Goal: Task Accomplishment & Management: Use online tool/utility

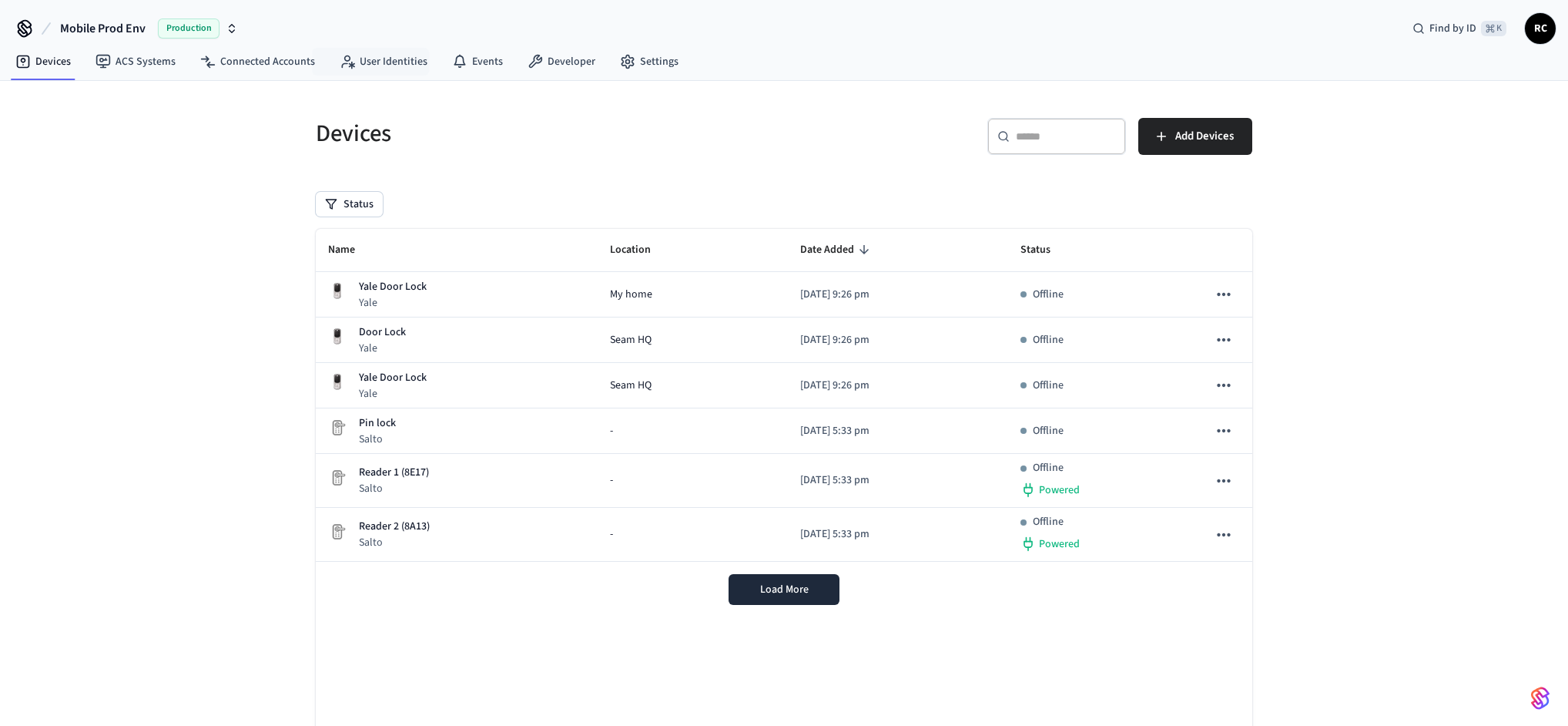
click at [102, 41] on button "Mobile Prod Env Production" at bounding box center [149, 28] width 187 height 33
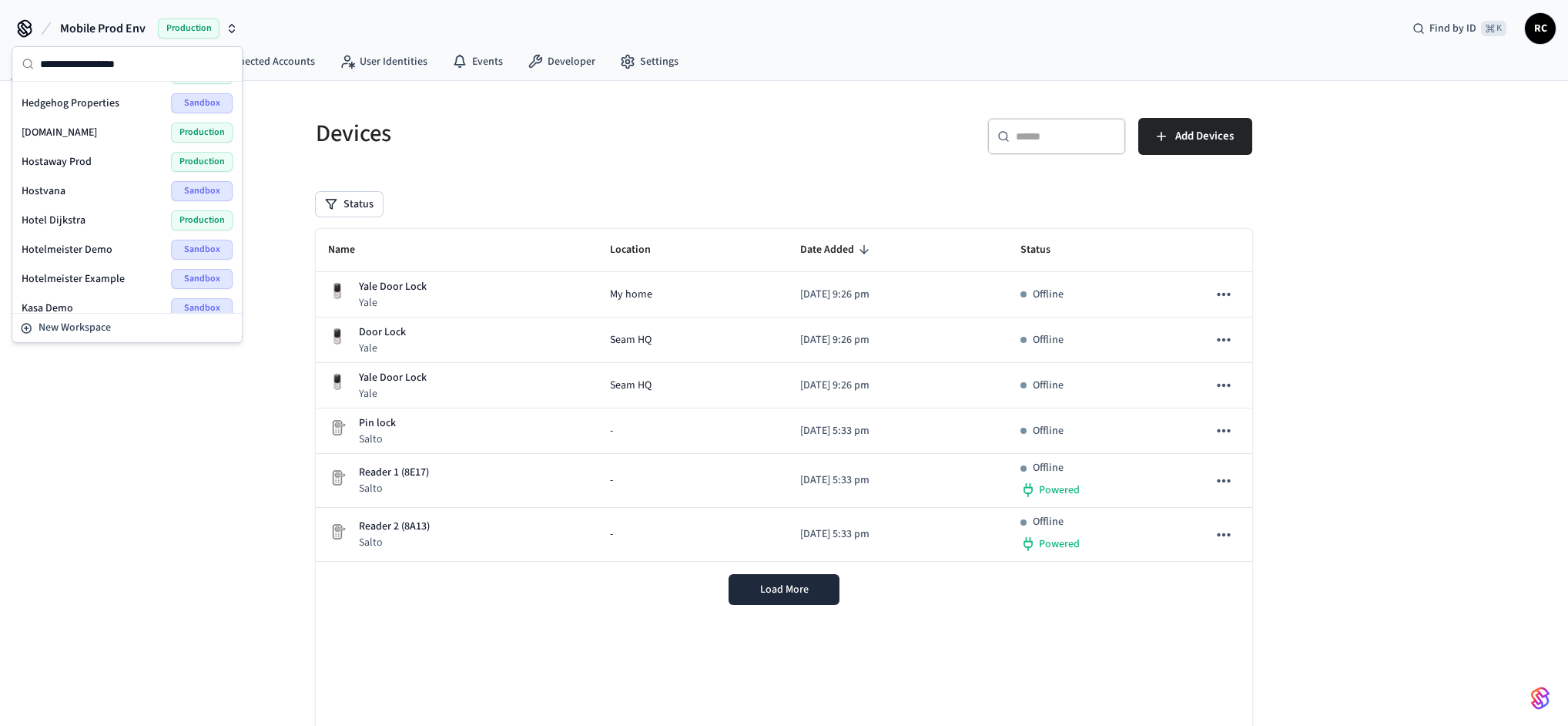
scroll to position [2150, 0]
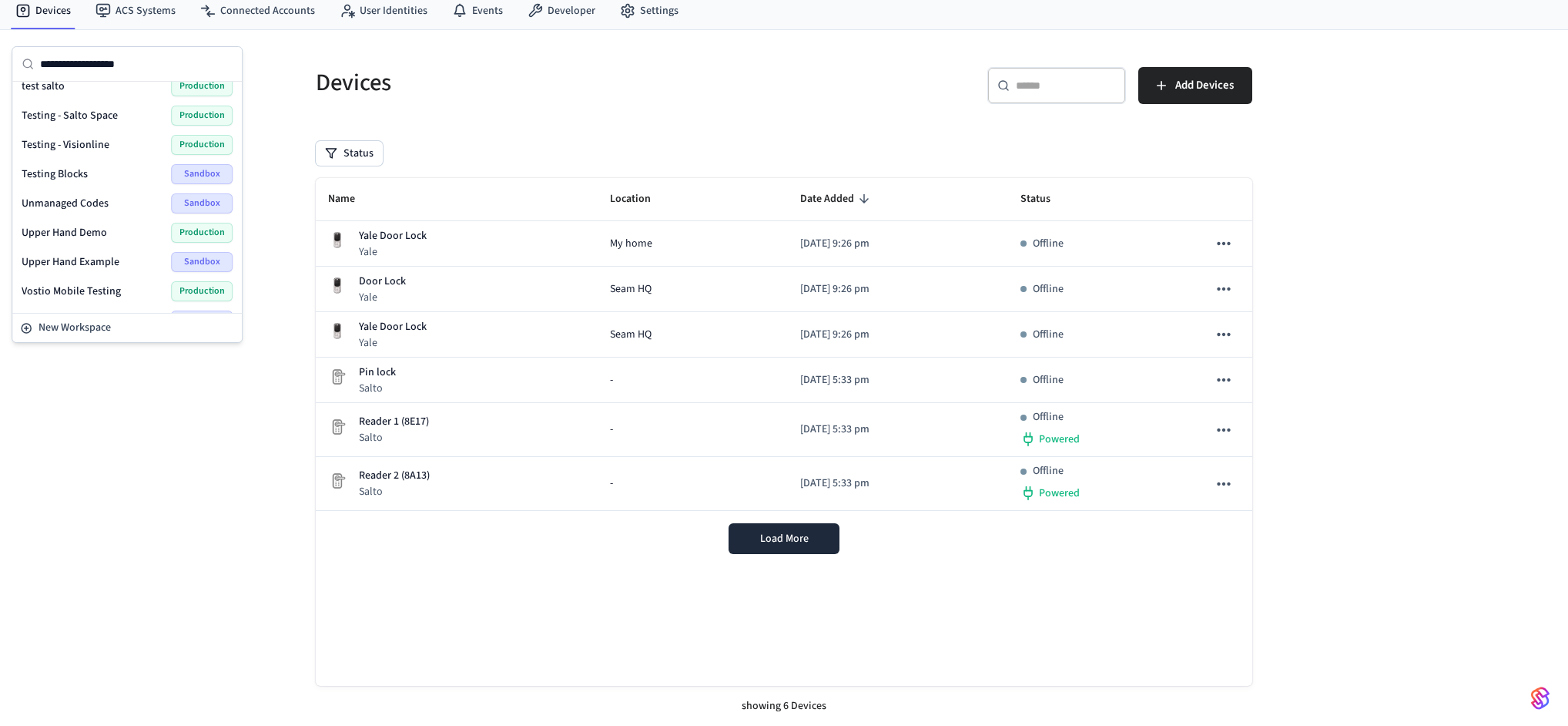
click at [123, 294] on div "Devices ​ ​ Add Devices Status Name Location Date Added Status Yale Door Lock […" at bounding box center [784, 378] width 1568 height 696
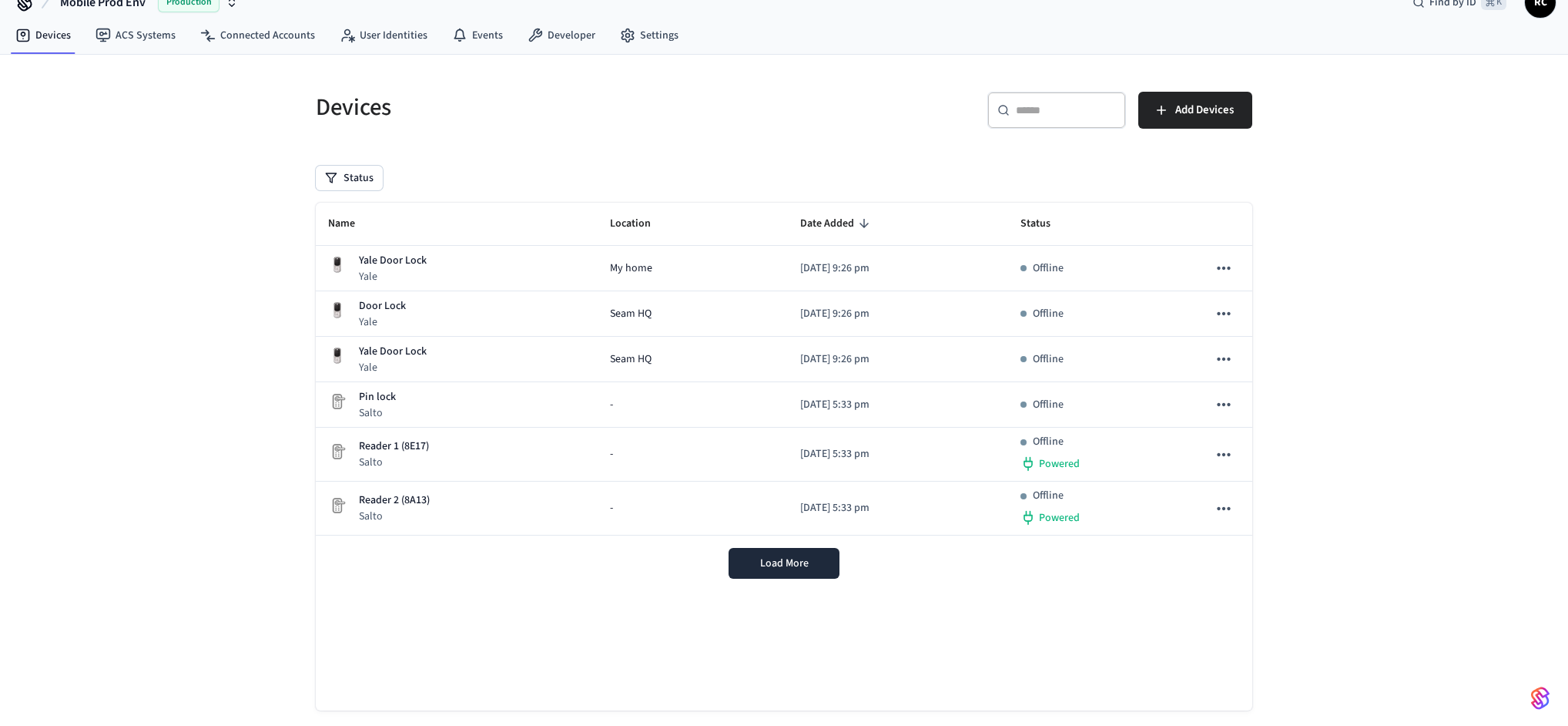
scroll to position [0, 0]
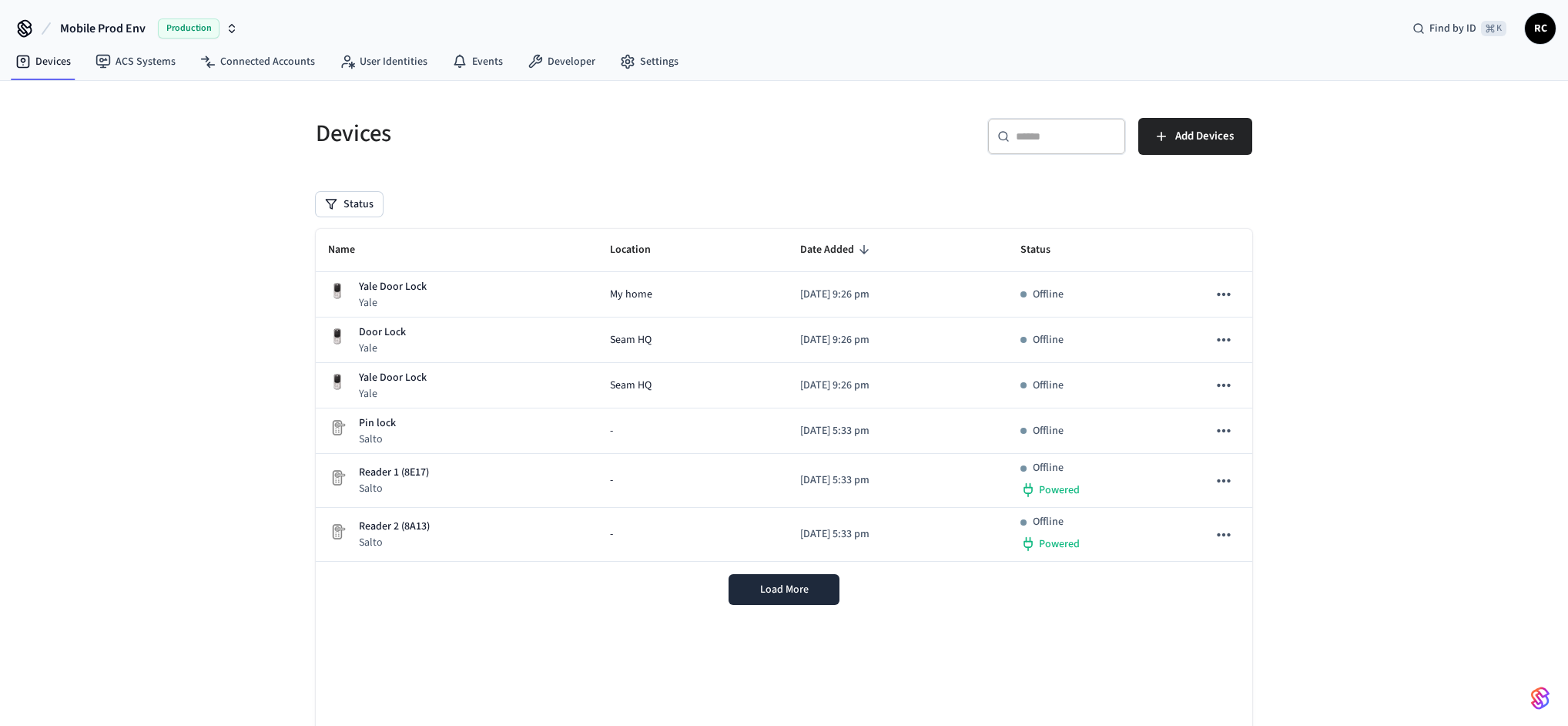
click at [92, 21] on span "Mobile Prod Env" at bounding box center [102, 29] width 85 height 19
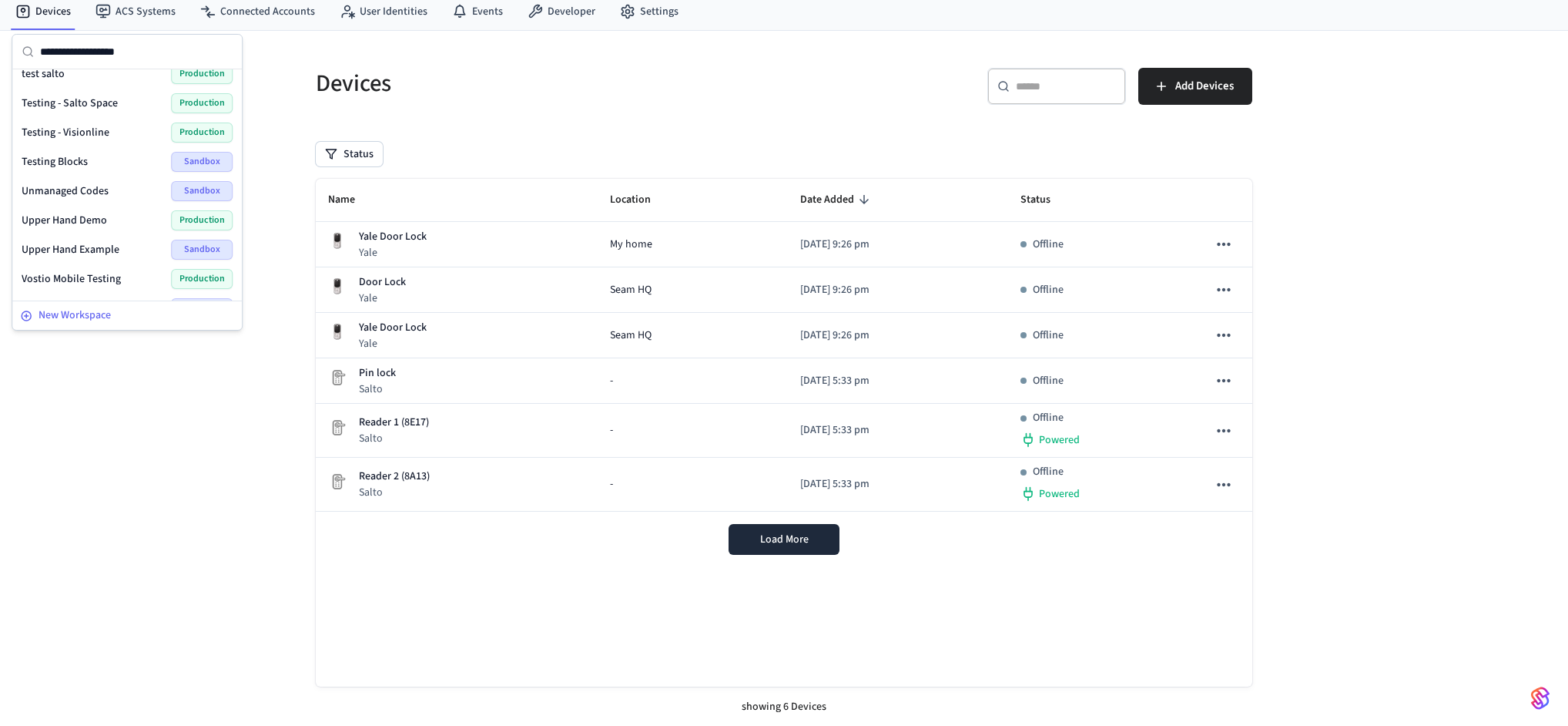
scroll to position [51, 0]
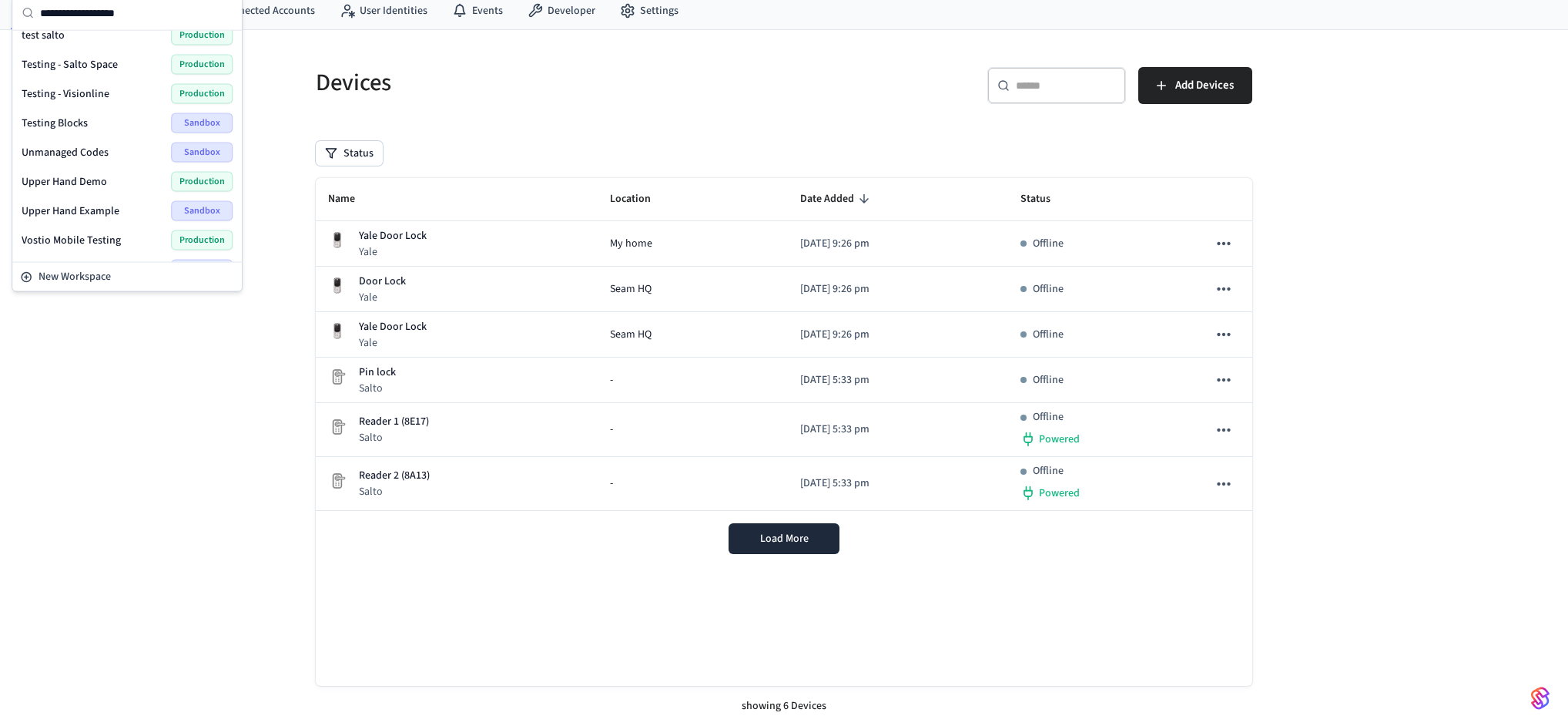
click at [96, 259] on div "Wodify Example Sandbox" at bounding box center [126, 269] width 211 height 20
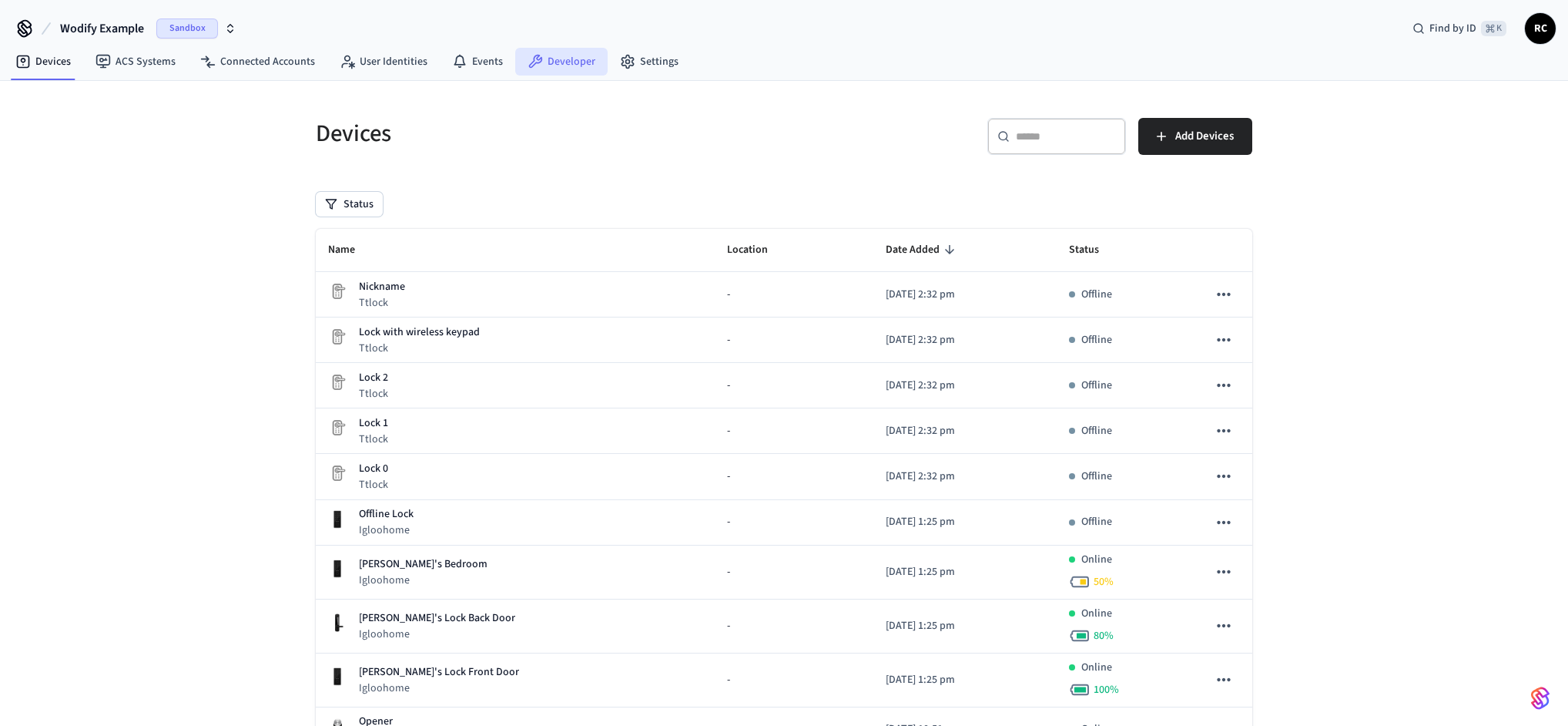
click at [557, 65] on link "Developer" at bounding box center [561, 62] width 93 height 28
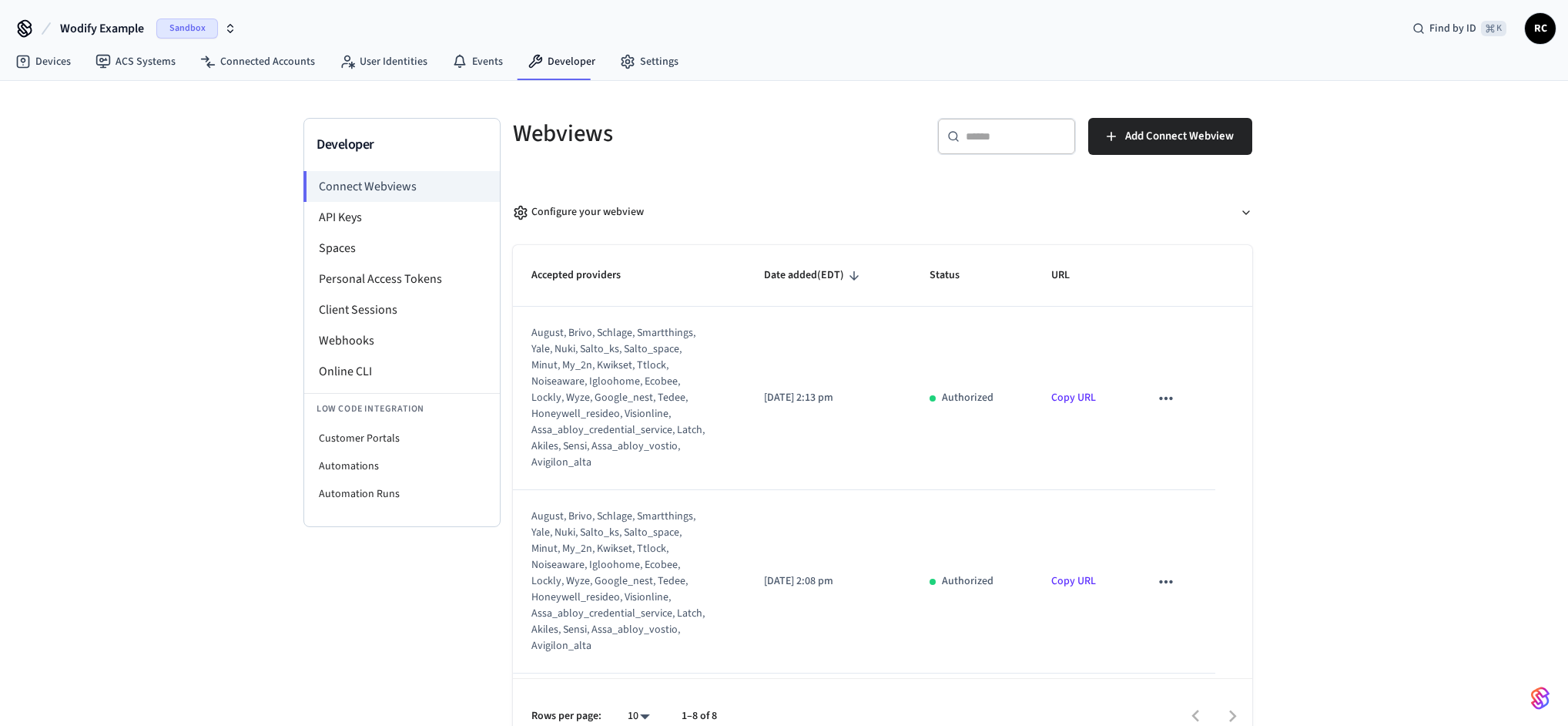
click at [150, 28] on button "Wodify Example Sandbox" at bounding box center [148, 28] width 185 height 33
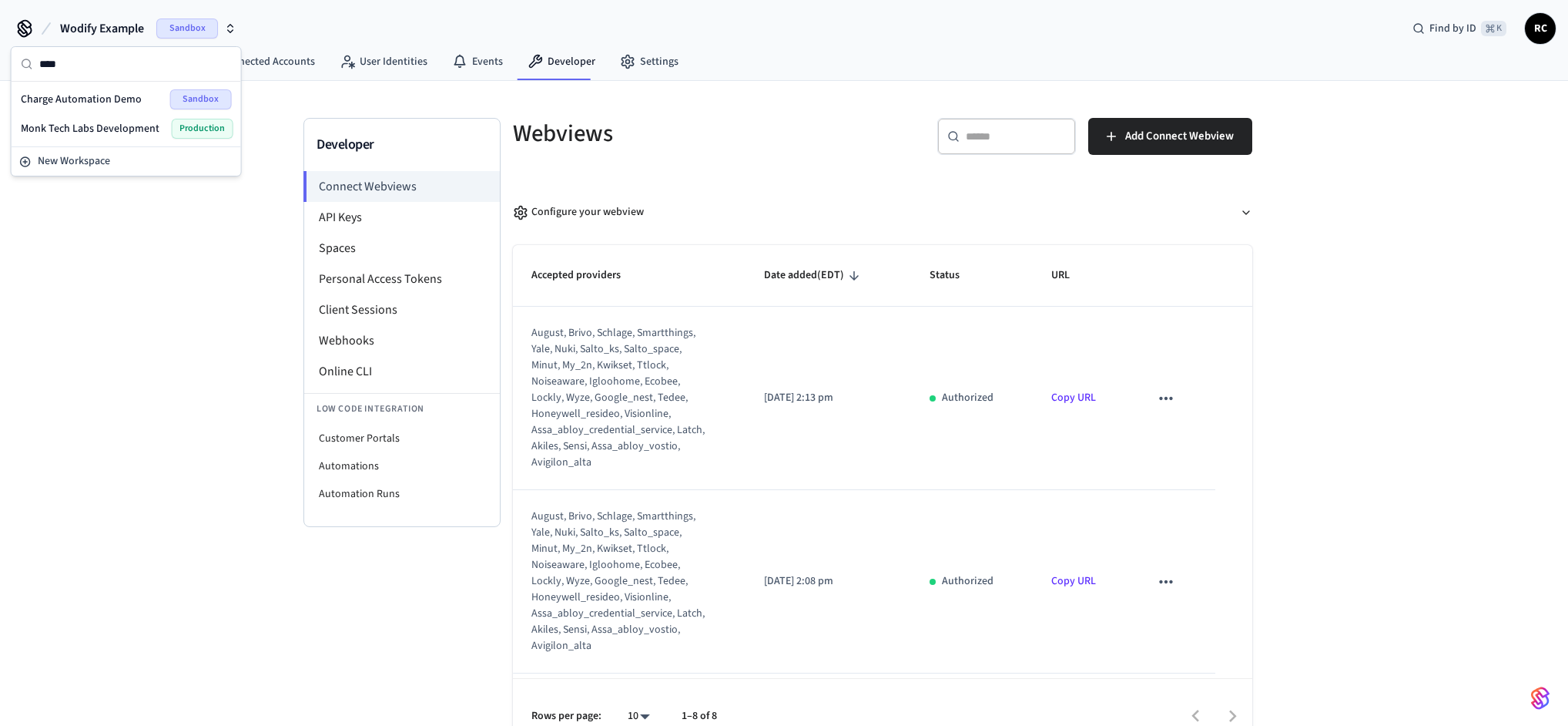
type input "****"
click at [114, 101] on span "Charge Automation Demo" at bounding box center [81, 99] width 121 height 15
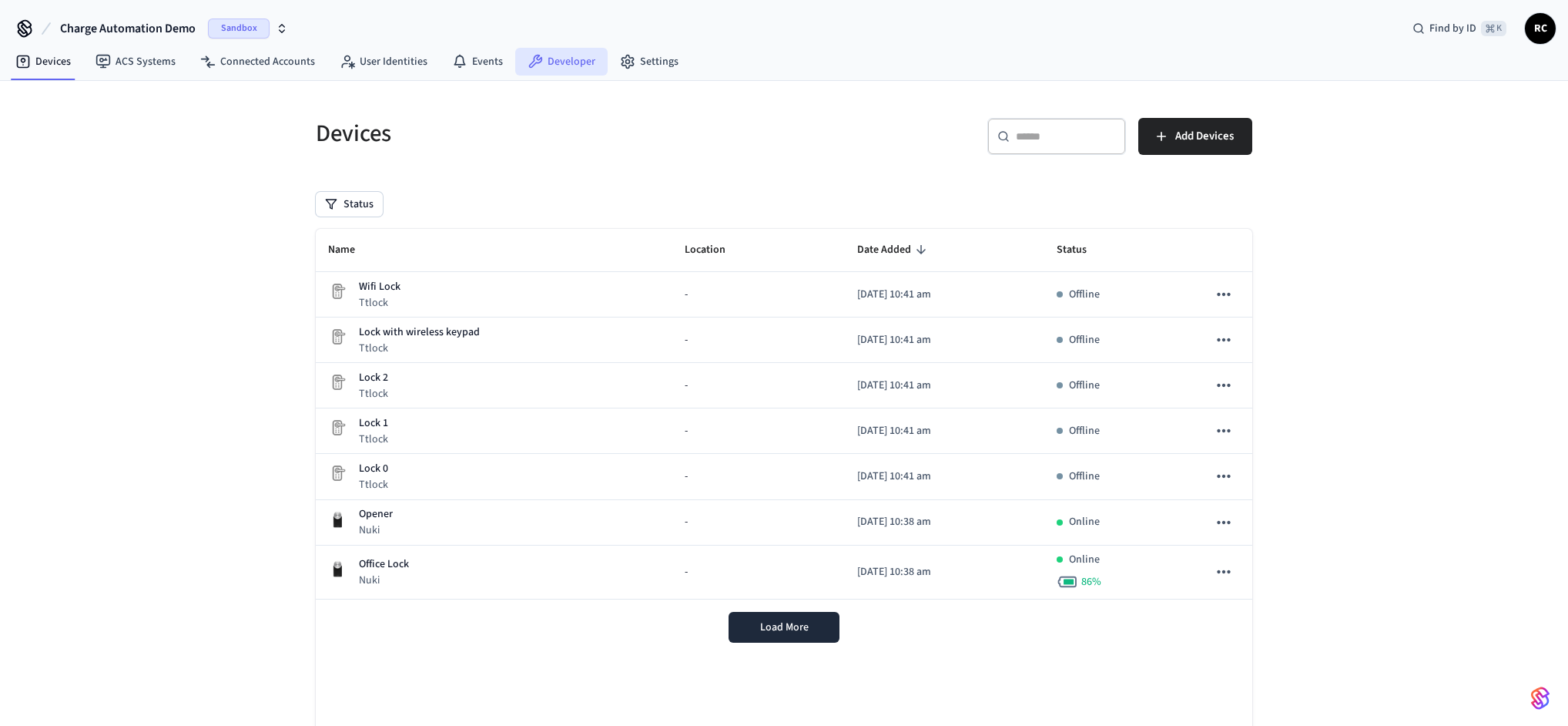
click at [533, 55] on icon at bounding box center [535, 62] width 15 height 15
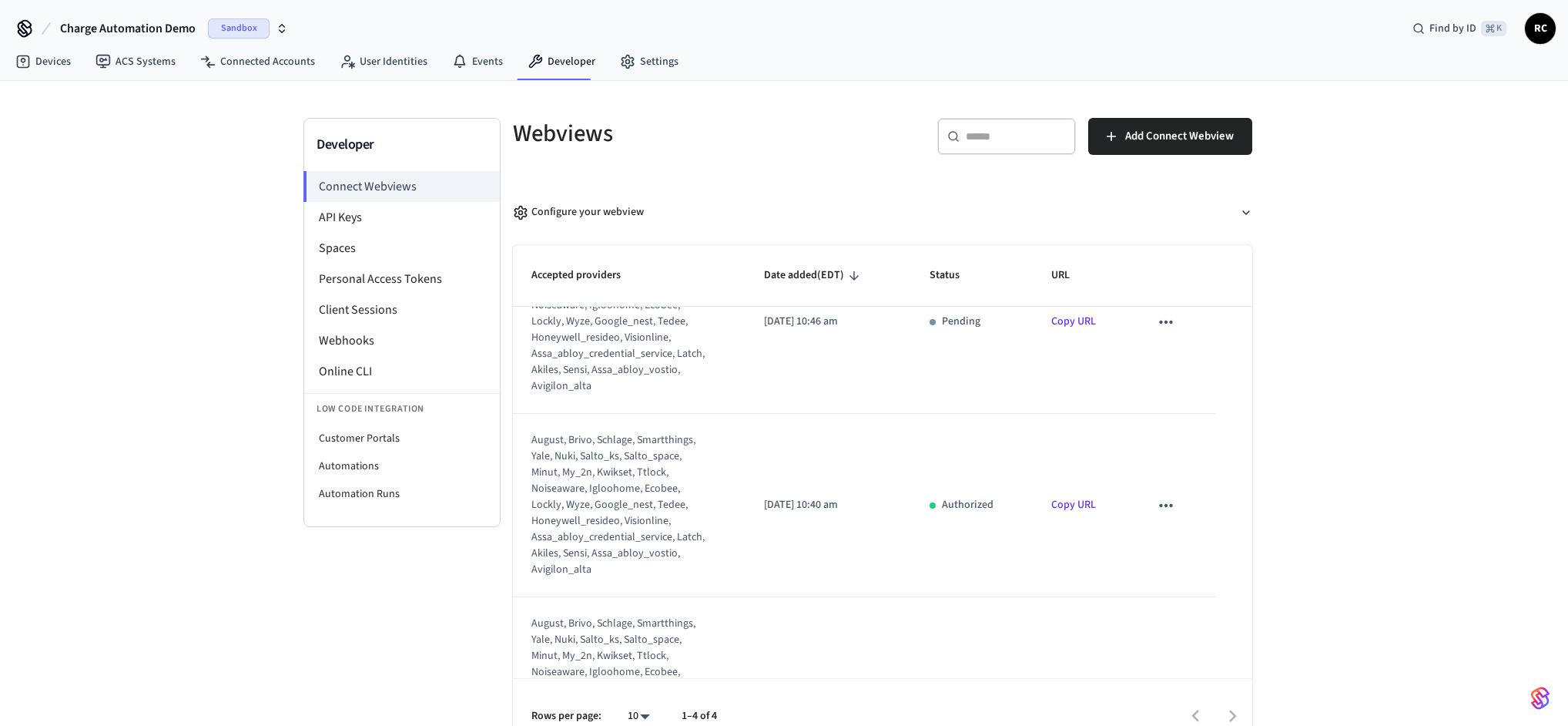
scroll to position [361, 0]
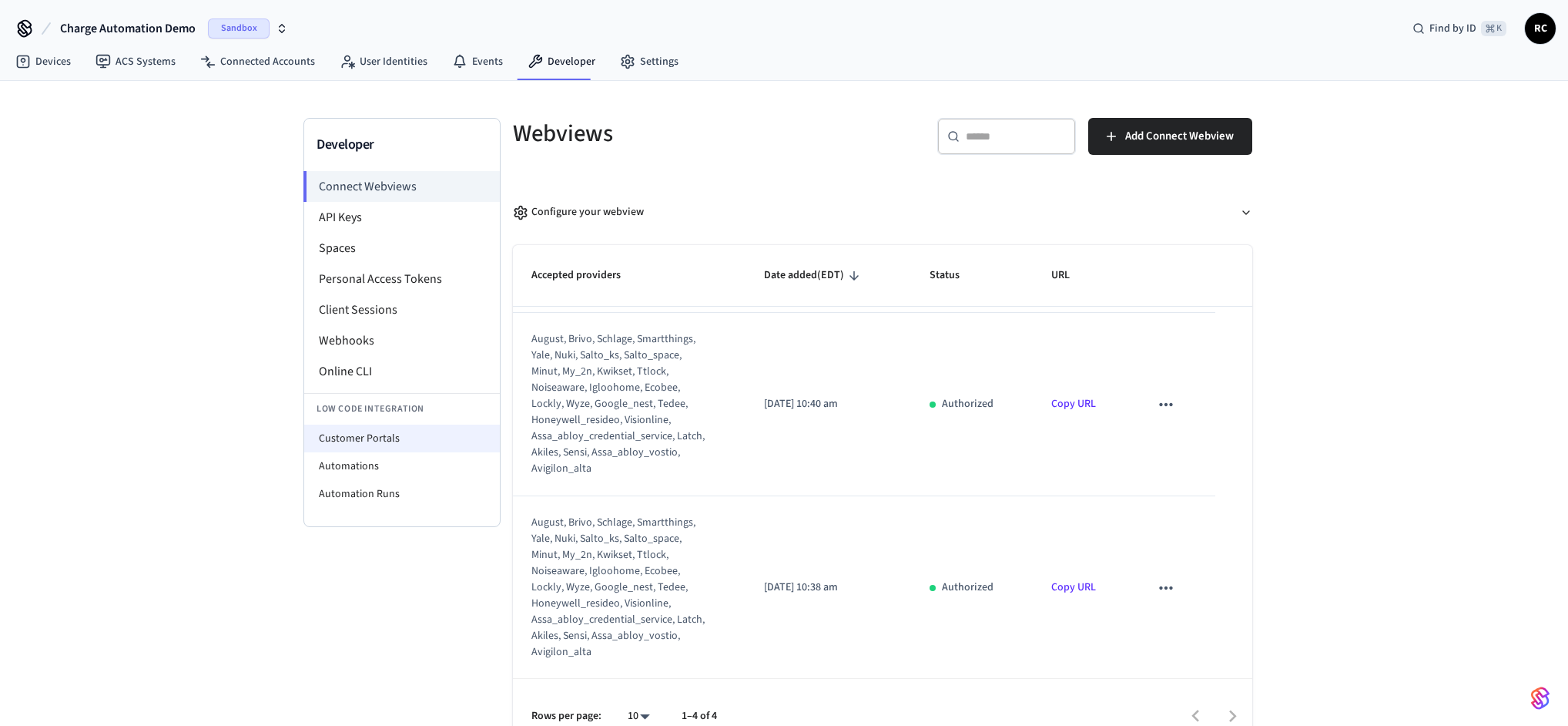
click at [391, 432] on li "Customer Portals" at bounding box center [402, 438] width 196 height 28
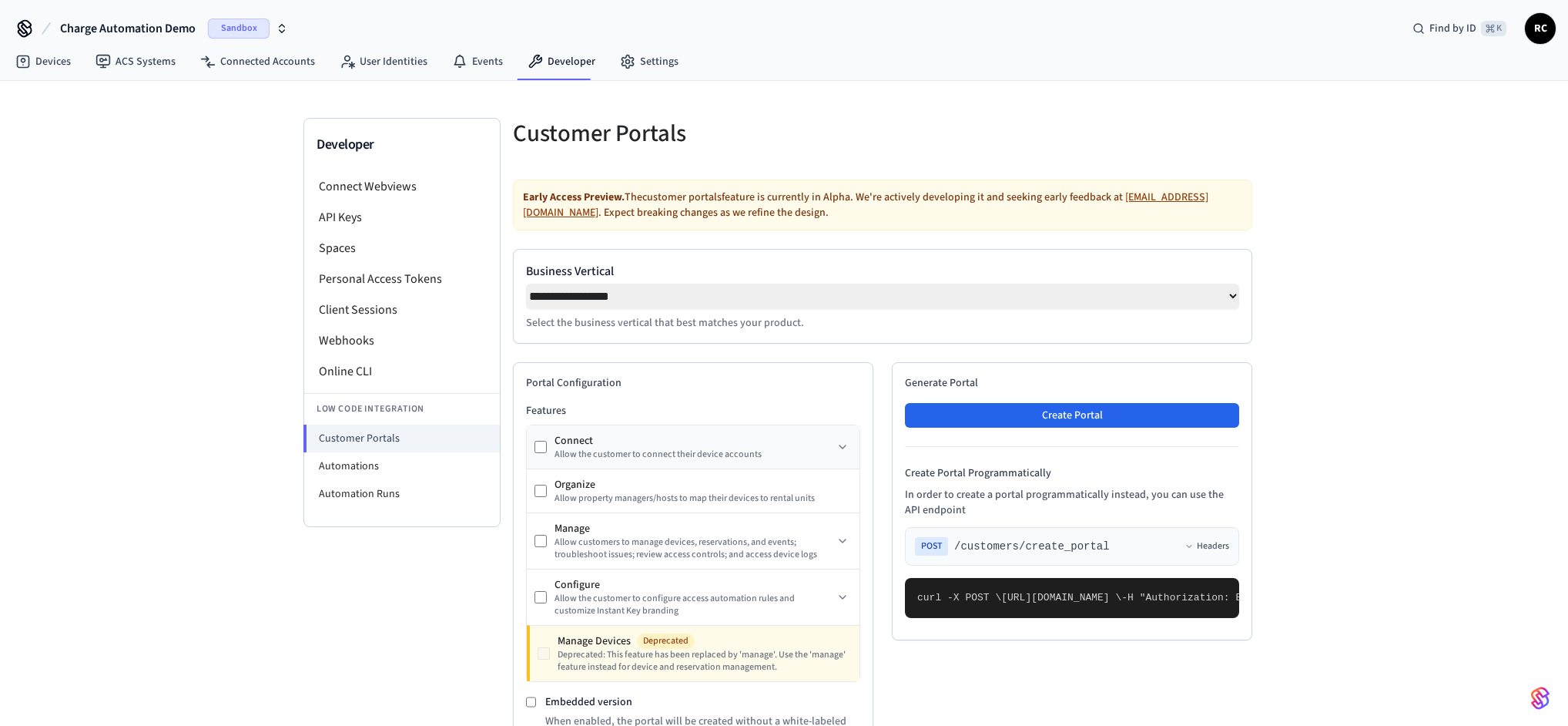
select select "**********"
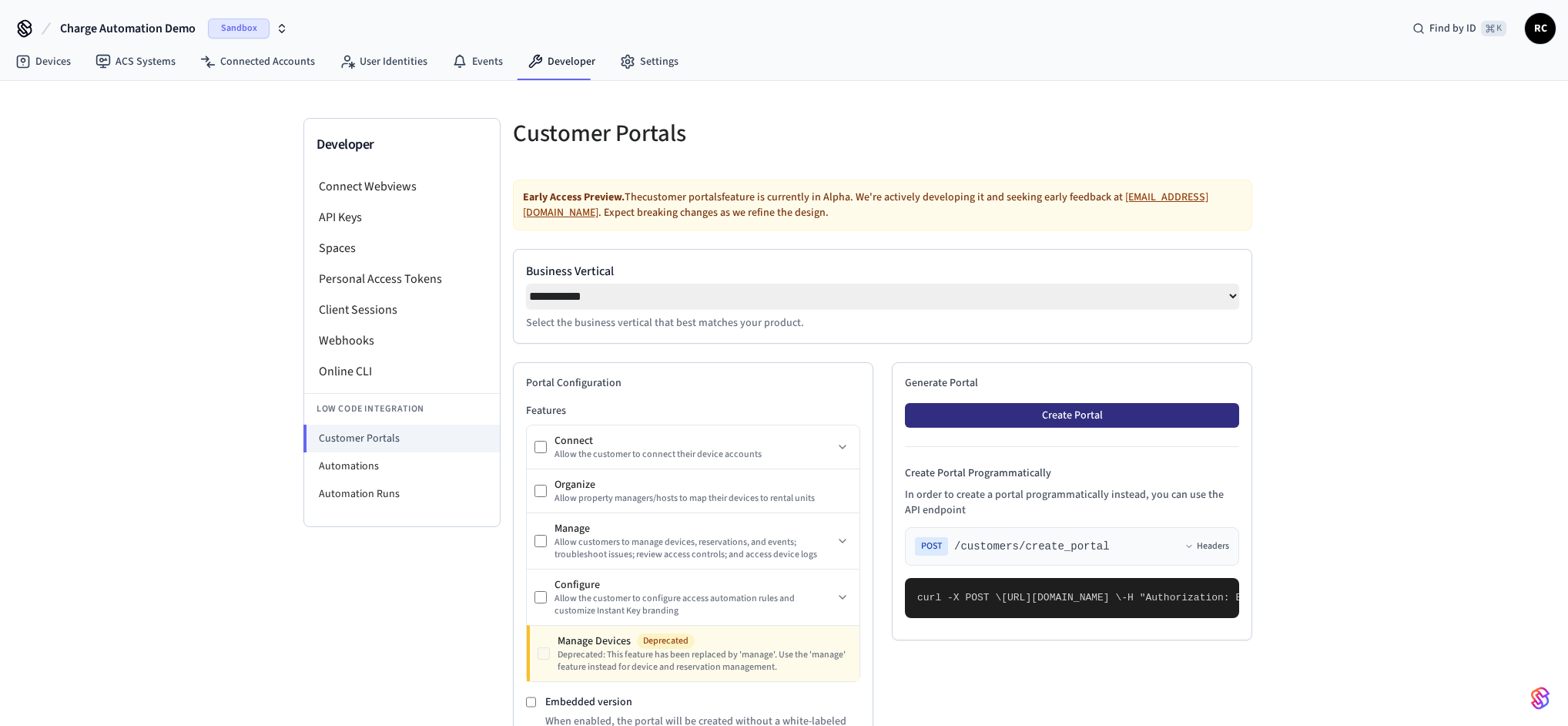
click at [1033, 425] on button "Create Portal" at bounding box center [1072, 415] width 334 height 24
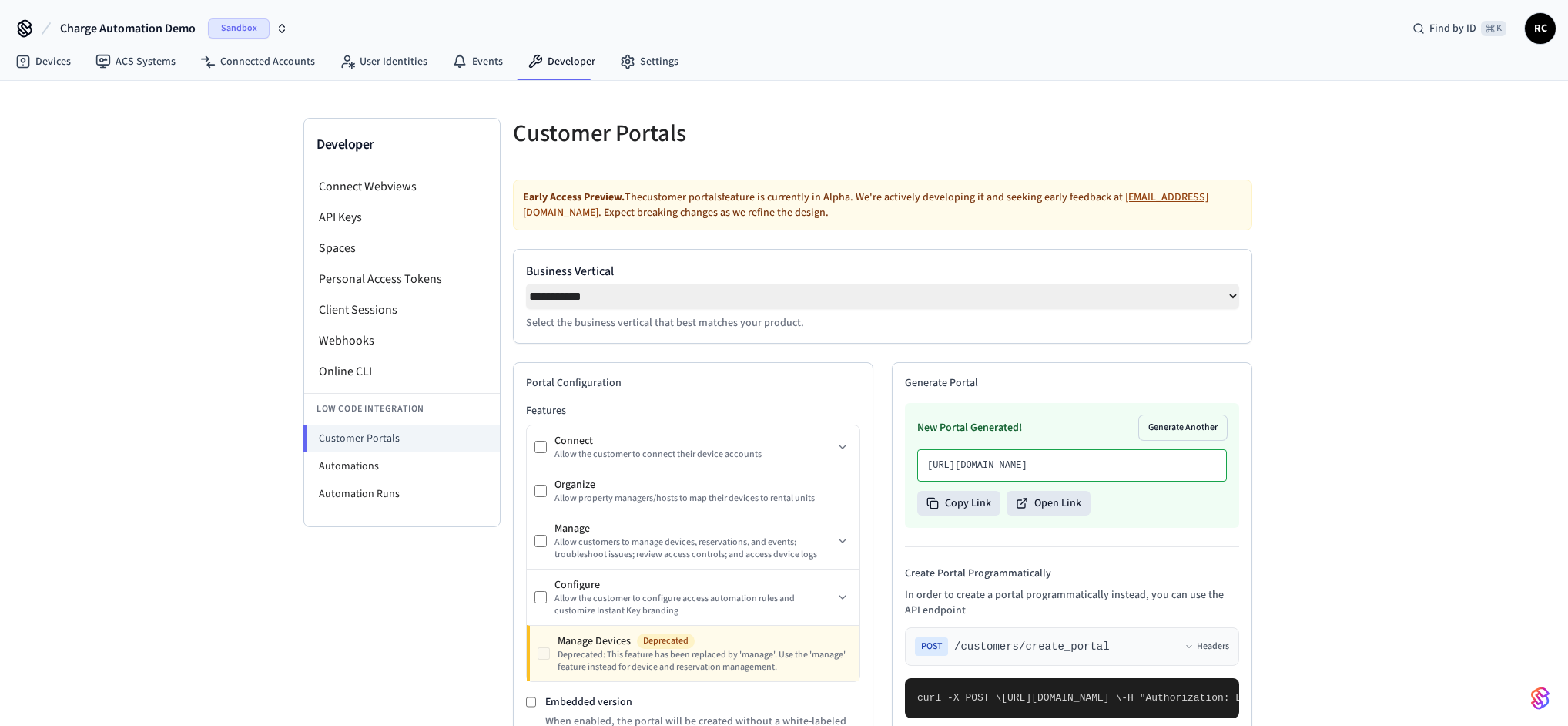
click at [1035, 517] on div "New Portal Generated! Generate Another [URL][DOMAIN_NAME] Copy Link Open Link" at bounding box center [1072, 465] width 334 height 125
click at [1038, 515] on button "Open Link" at bounding box center [1049, 503] width 84 height 24
